Goal: Task Accomplishment & Management: Use online tool/utility

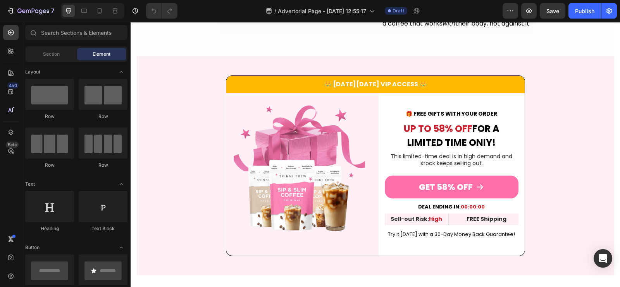
scroll to position [1840, 0]
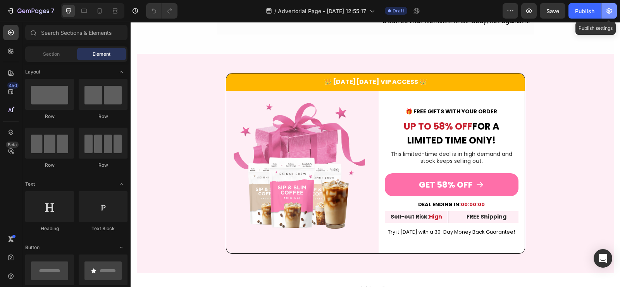
click at [610, 9] on icon "button" at bounding box center [609, 11] width 8 height 8
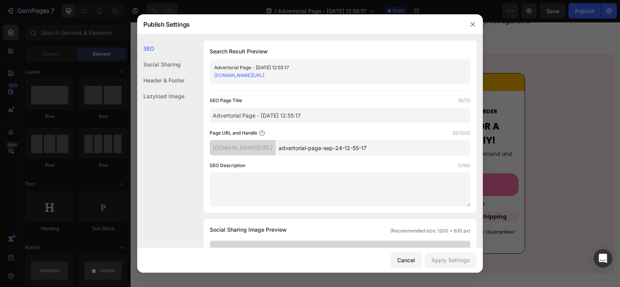
click at [170, 78] on div "Header & Footer" at bounding box center [160, 80] width 47 height 16
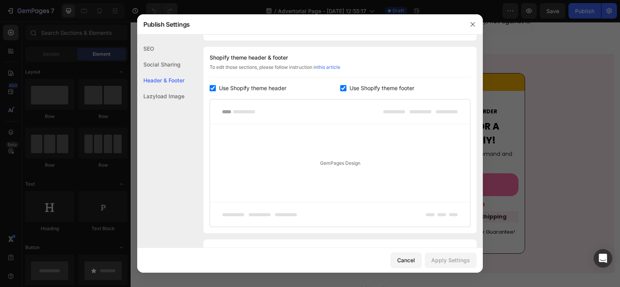
scroll to position [362, 0]
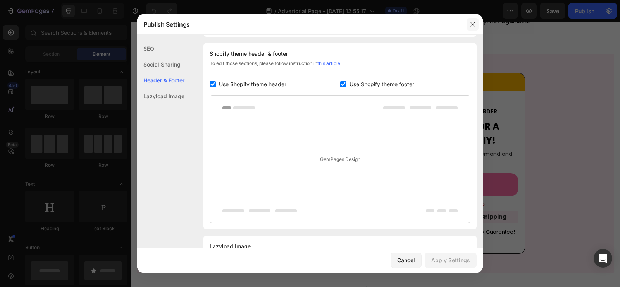
click at [475, 24] on icon "button" at bounding box center [472, 24] width 6 height 6
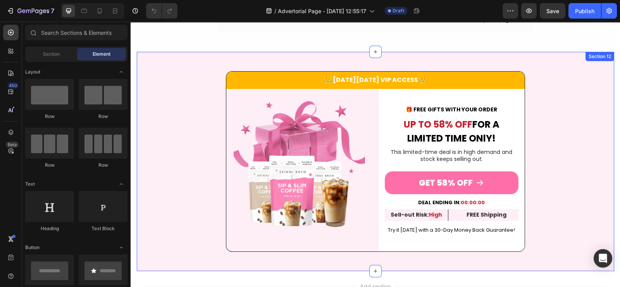
scroll to position [1648, 0]
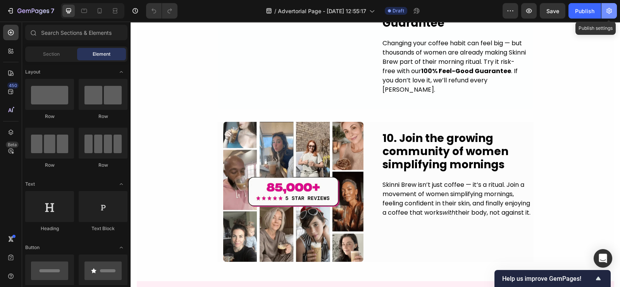
click at [608, 10] on icon "button" at bounding box center [609, 11] width 2 height 2
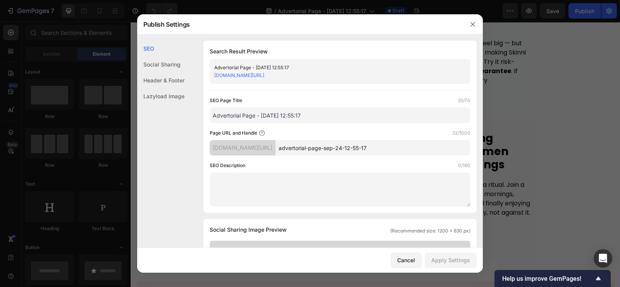
click at [162, 79] on div "Header & Footer" at bounding box center [160, 80] width 47 height 16
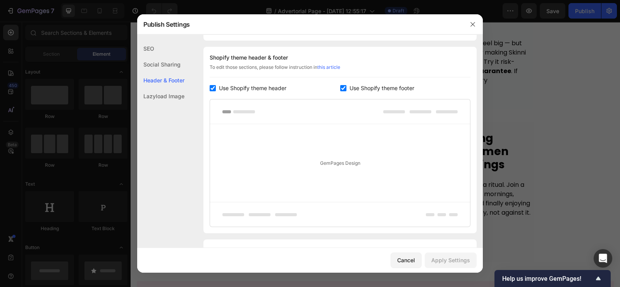
scroll to position [362, 0]
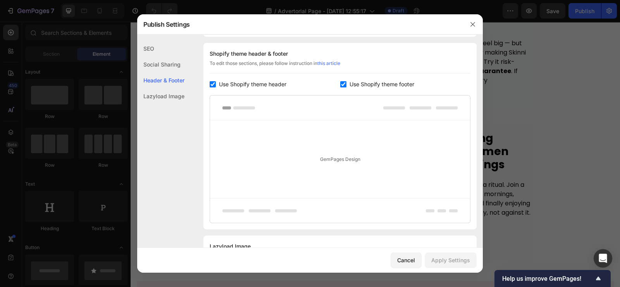
click at [210, 82] on input "checkbox" at bounding box center [213, 84] width 6 height 6
checkbox input "false"
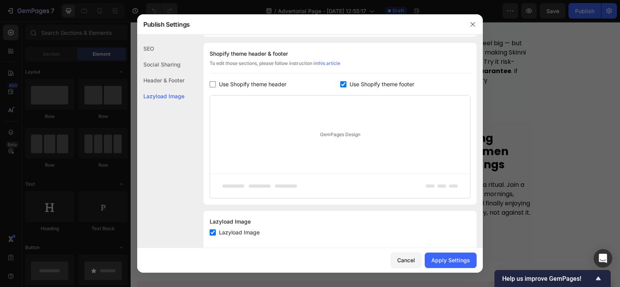
click at [340, 82] on input "checkbox" at bounding box center [343, 84] width 6 height 6
checkbox input "false"
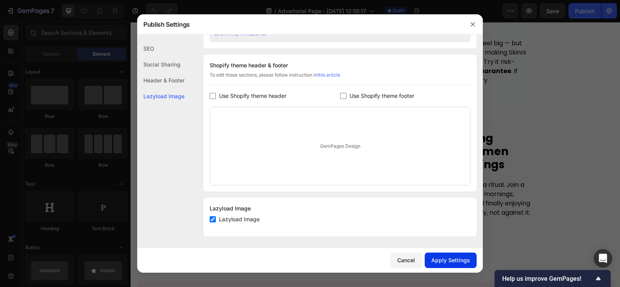
click at [451, 260] on div "Apply Settings" at bounding box center [450, 260] width 39 height 8
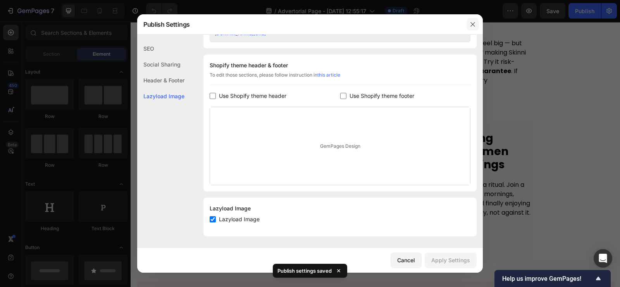
click at [472, 23] on icon "button" at bounding box center [472, 24] width 6 height 6
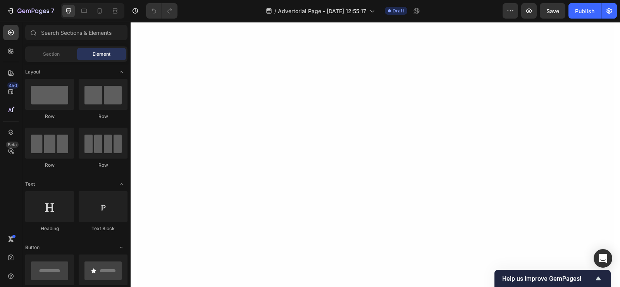
scroll to position [0, 0]
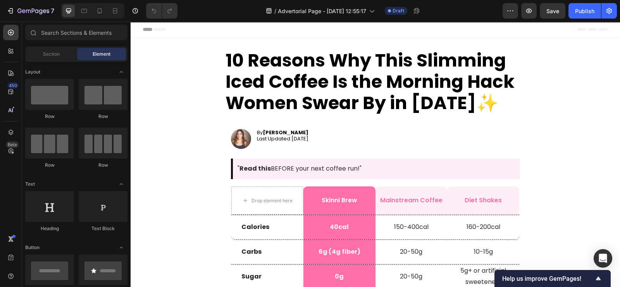
drag, startPoint x: 616, startPoint y: 226, endPoint x: 750, endPoint y: 32, distance: 235.8
click at [531, 12] on icon "button" at bounding box center [529, 11] width 8 height 8
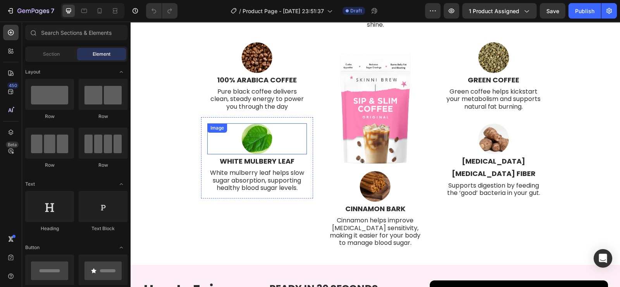
scroll to position [387, 0]
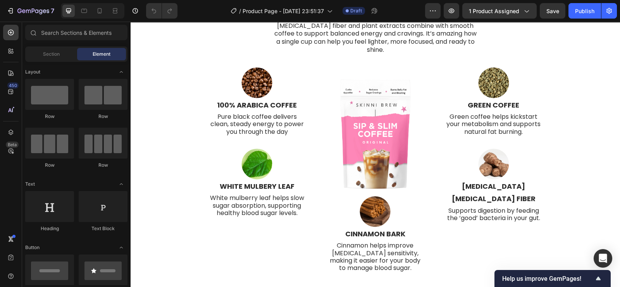
drag, startPoint x: 725, startPoint y: 34, endPoint x: 595, endPoint y: 60, distance: 132.9
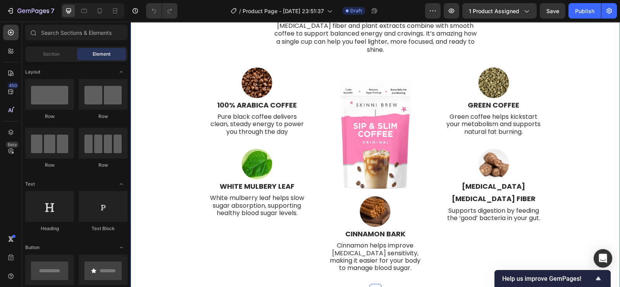
scroll to position [339, 0]
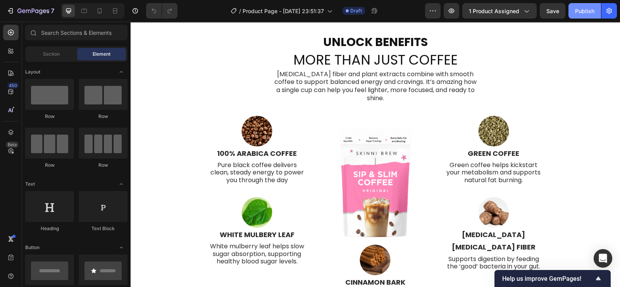
click at [589, 15] on button "Publish" at bounding box center [584, 10] width 33 height 15
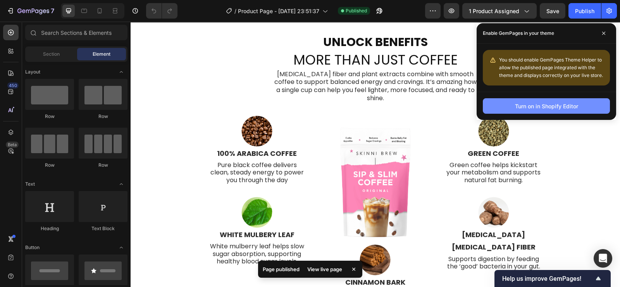
click at [563, 109] on div "Turn on in Shopify Editor" at bounding box center [546, 106] width 63 height 8
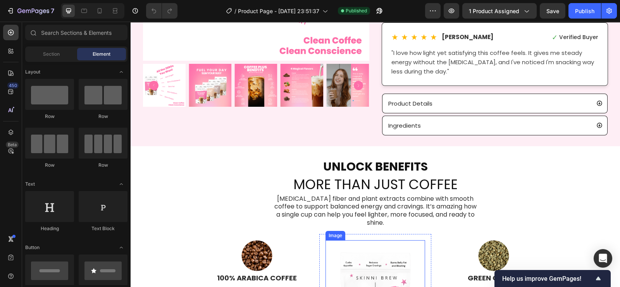
scroll to position [193, 0]
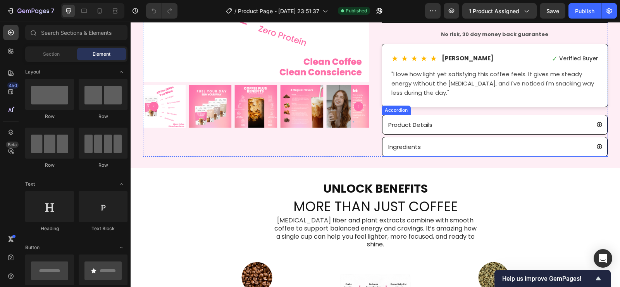
click at [490, 148] on div "Ingredients" at bounding box center [488, 147] width 203 height 13
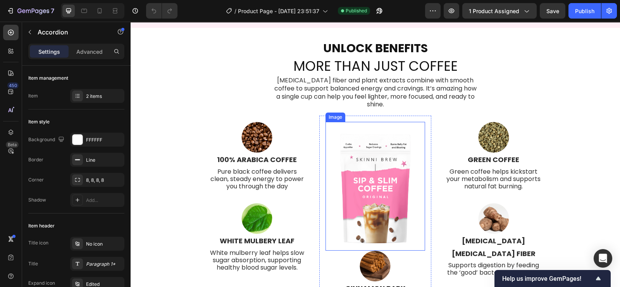
scroll to position [823, 0]
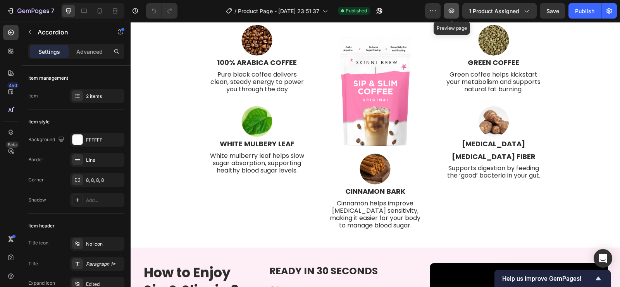
click at [452, 12] on icon "button" at bounding box center [451, 11] width 8 height 8
click at [453, 13] on icon "button" at bounding box center [451, 11] width 8 height 8
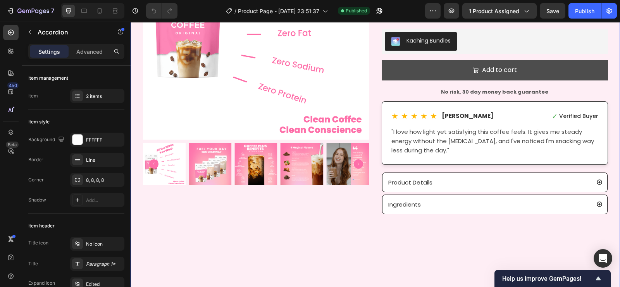
scroll to position [0, 0]
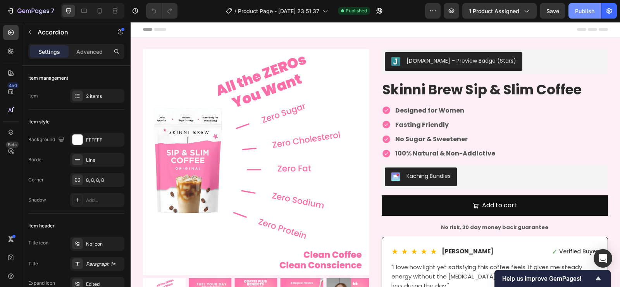
click at [586, 14] on div "Publish" at bounding box center [584, 11] width 19 height 8
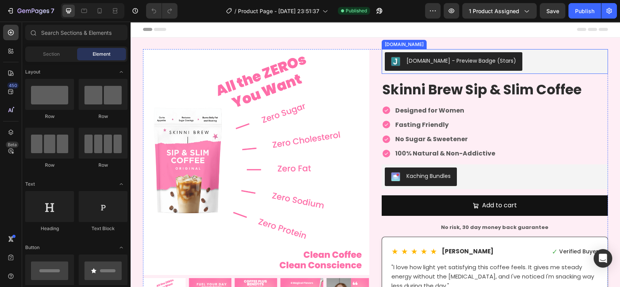
click at [466, 58] on div "[DOMAIN_NAME] - Preview Badge (Stars)" at bounding box center [461, 61] width 110 height 8
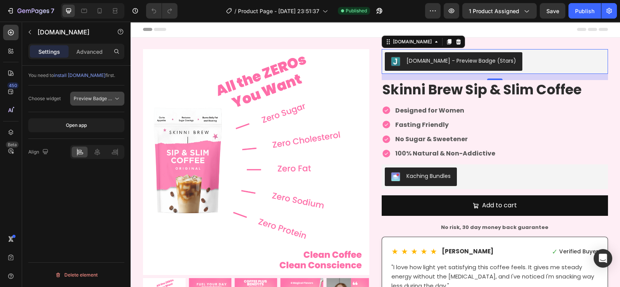
click at [96, 98] on span "Preview Badge (Stars)" at bounding box center [98, 99] width 49 height 6
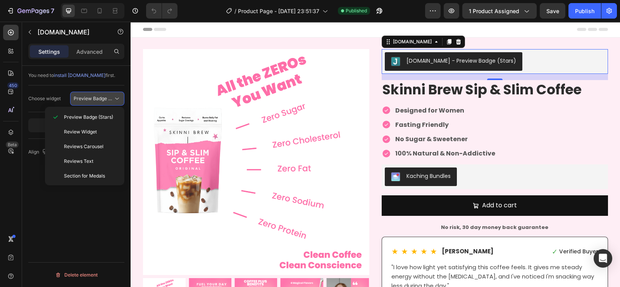
click at [96, 98] on span "Preview Badge (Stars)" at bounding box center [98, 99] width 49 height 6
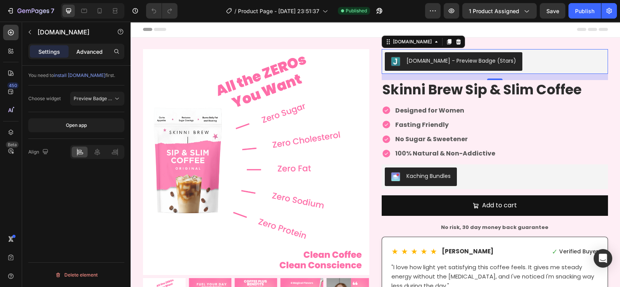
click at [95, 55] on p "Advanced" at bounding box center [89, 52] width 26 height 8
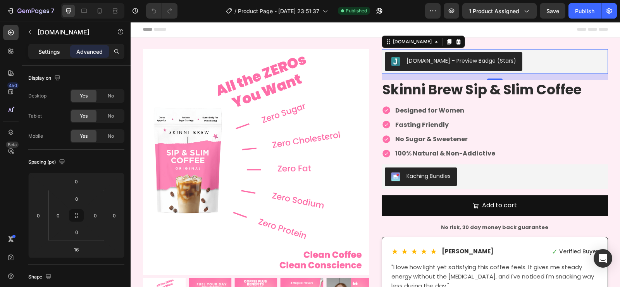
click at [49, 53] on p "Settings" at bounding box center [49, 52] width 22 height 8
